Goal: Information Seeking & Learning: Learn about a topic

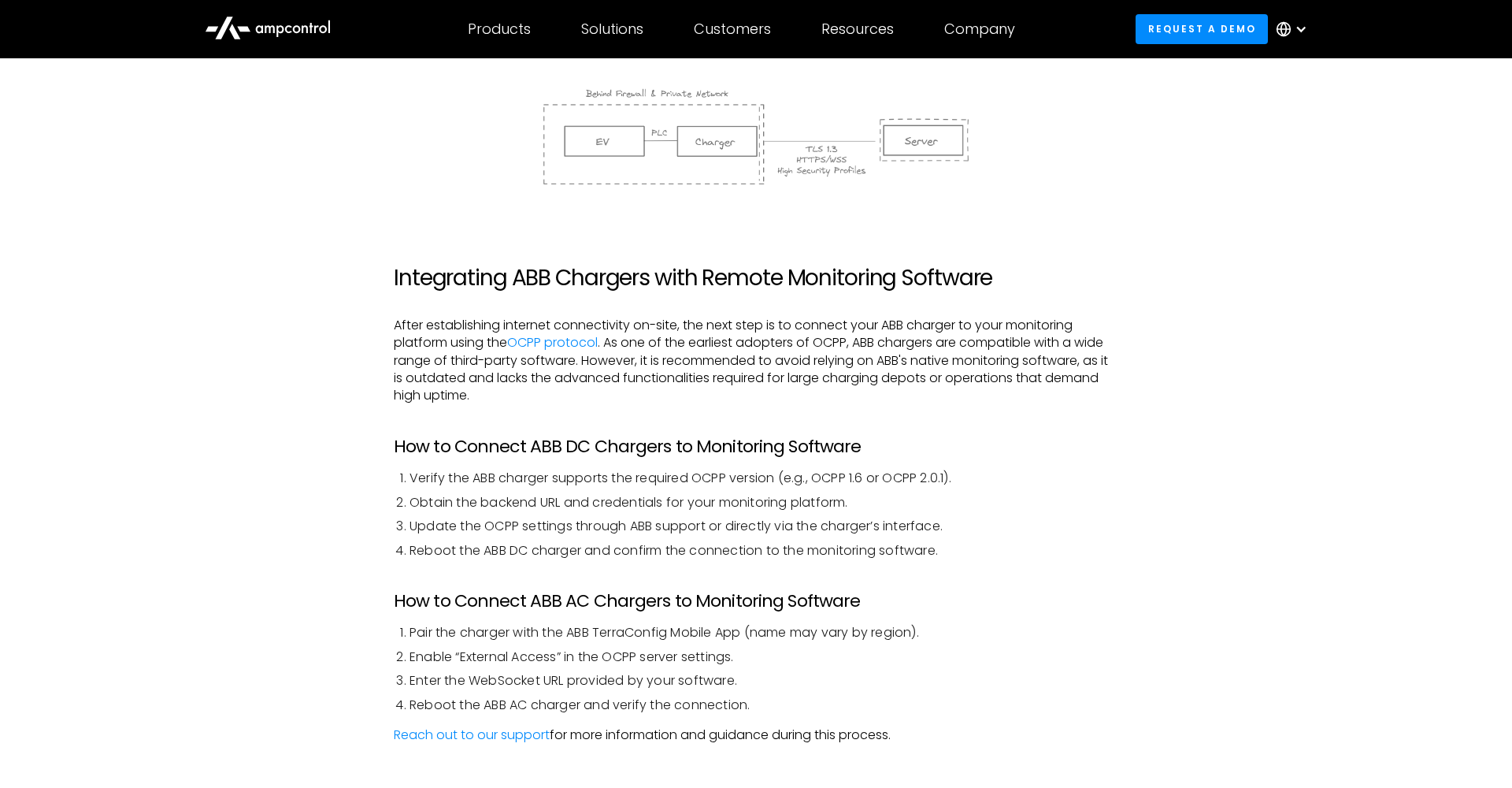
scroll to position [2391, 0]
click at [541, 332] on link "OCPP protocol" at bounding box center [552, 341] width 91 height 18
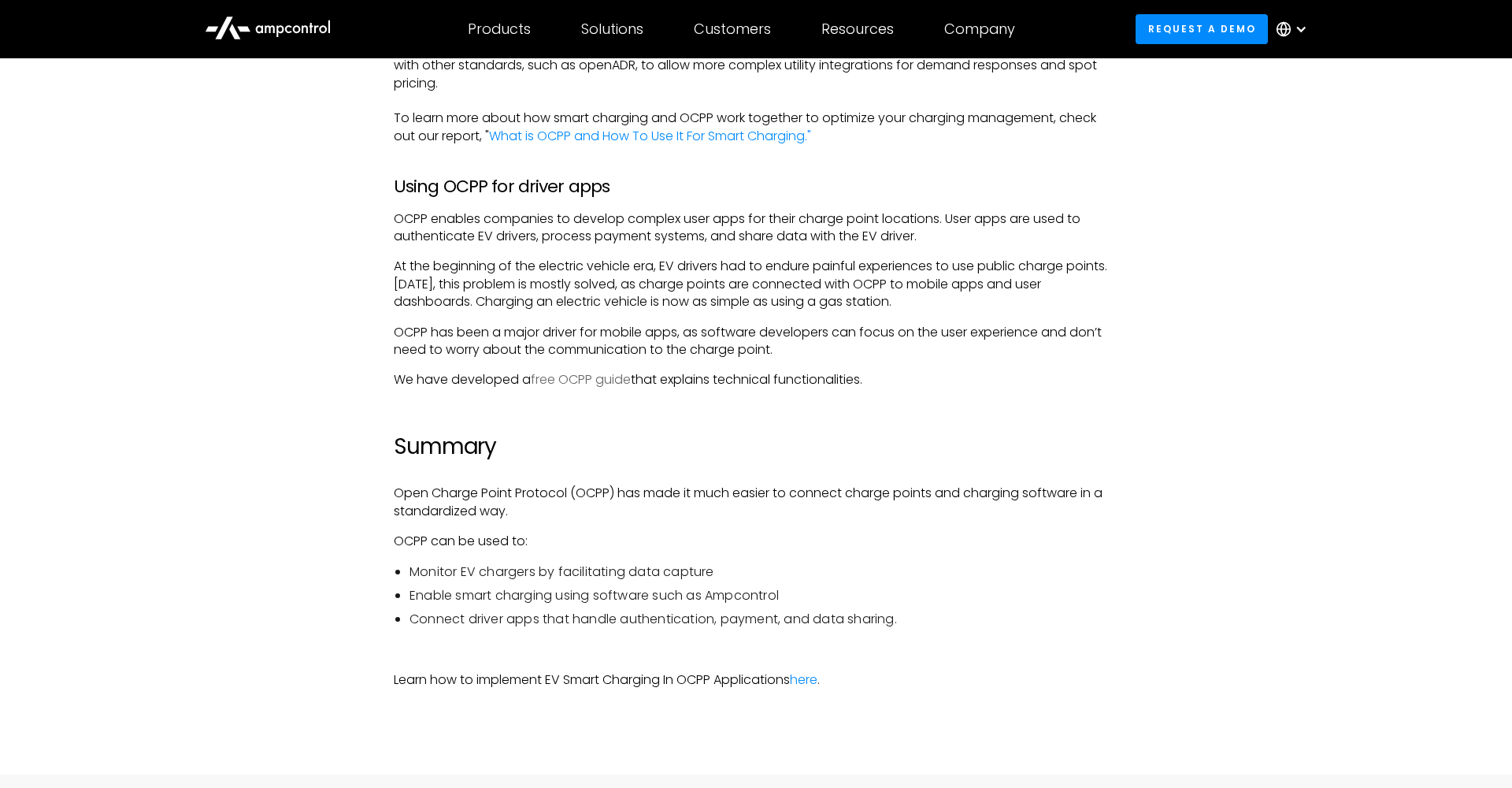
scroll to position [1866, 0]
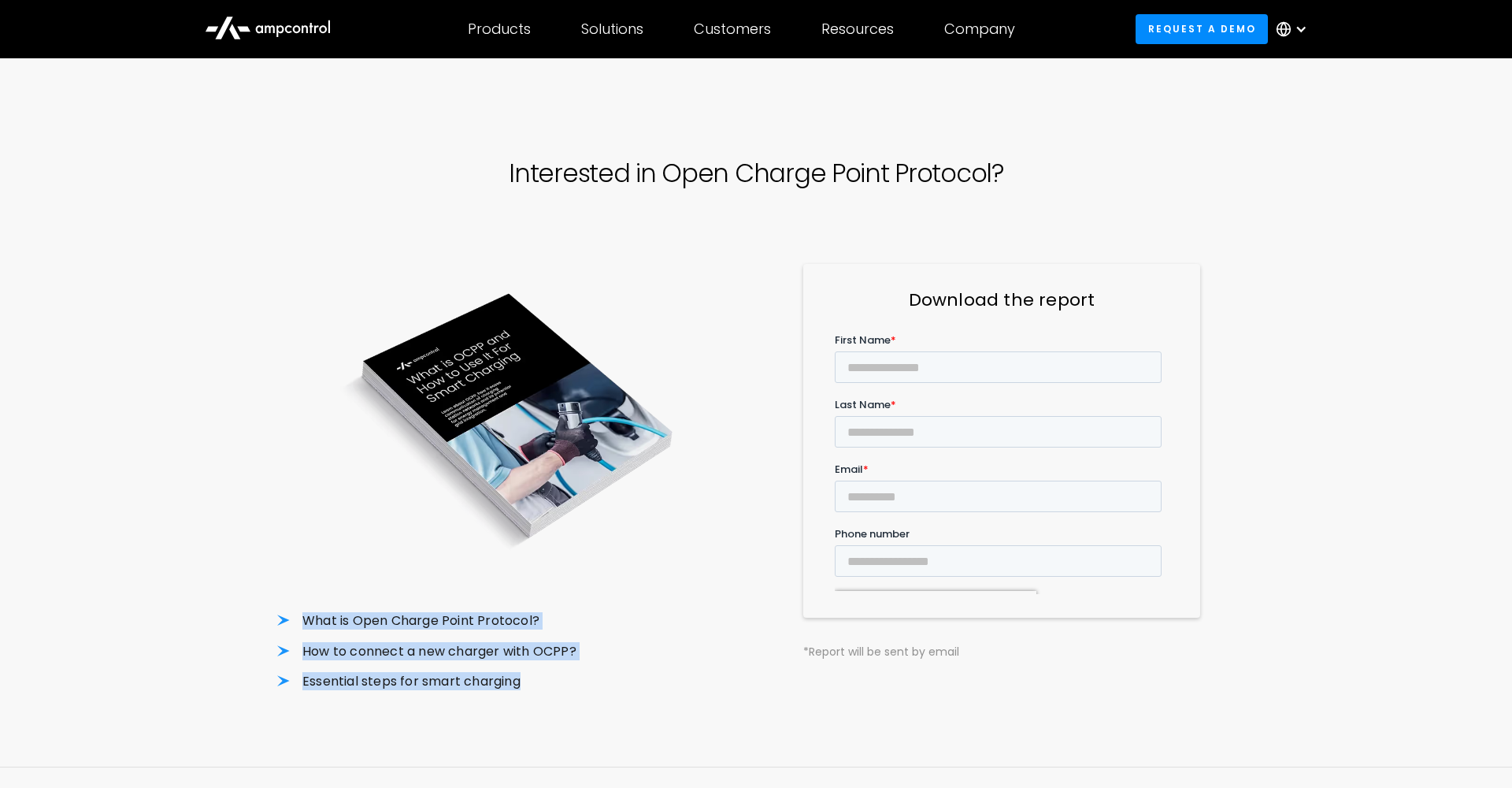
drag, startPoint x: 526, startPoint y: 686, endPoint x: 269, endPoint y: 617, distance: 266.1
click at [269, 617] on div "Interested in Open Charge Point Protocol? What is Open Charge Point Protocol? H…" at bounding box center [756, 425] width 1512 height 682
copy ul "What is Open Charge Point Protocol? How to connect a new charger with OCPP? Ess…"
